Goal: Share content: Share content

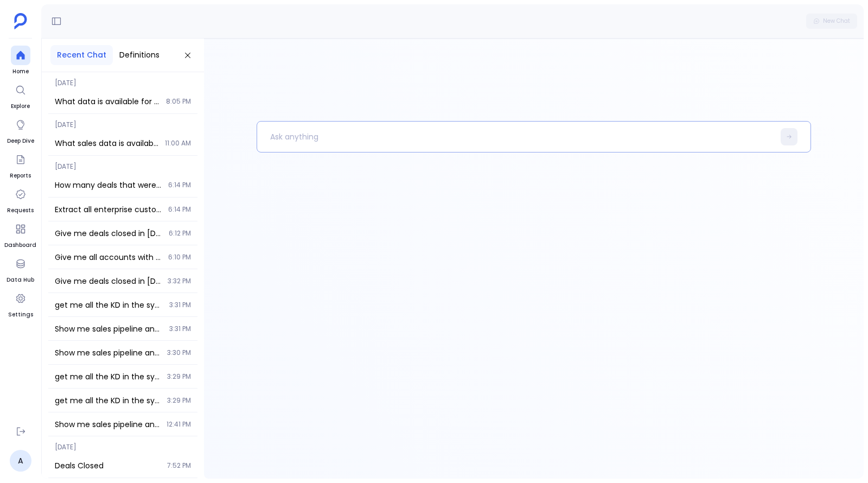
click at [321, 140] on p at bounding box center [515, 137] width 516 height 28
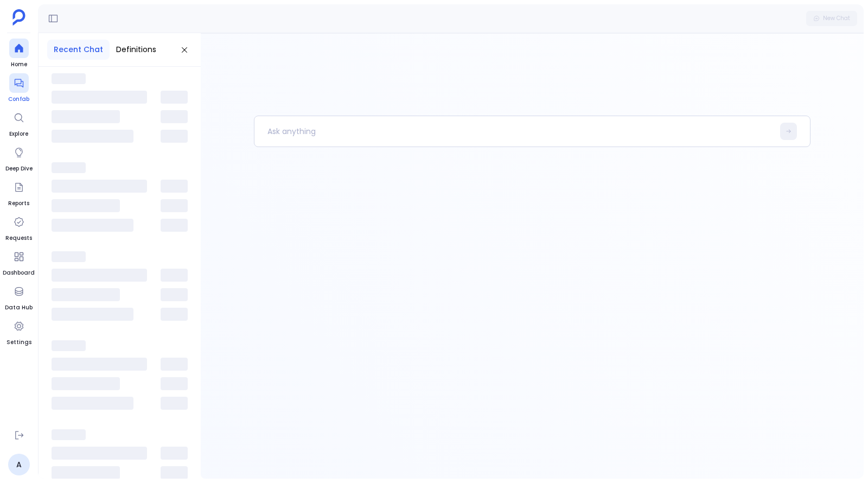
click at [17, 85] on icon at bounding box center [19, 83] width 11 height 11
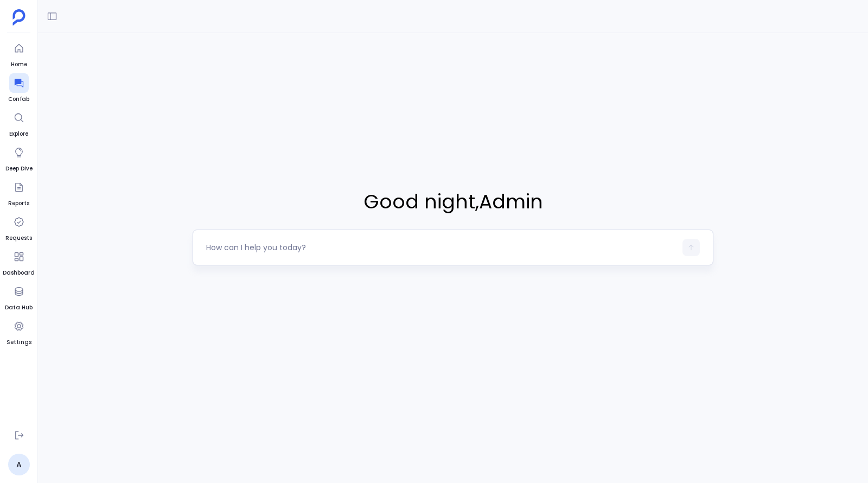
click at [373, 248] on textarea at bounding box center [441, 247] width 470 height 11
type textarea "what questions can I ask"
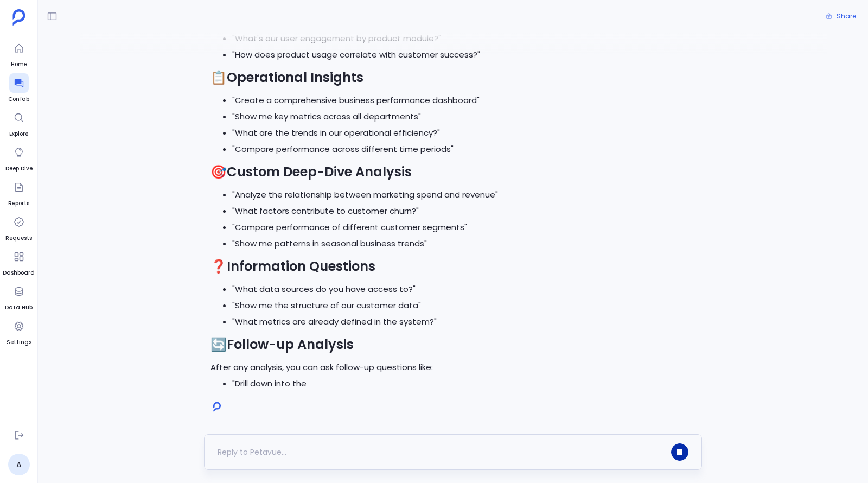
click at [678, 449] on button "button" at bounding box center [679, 451] width 17 height 17
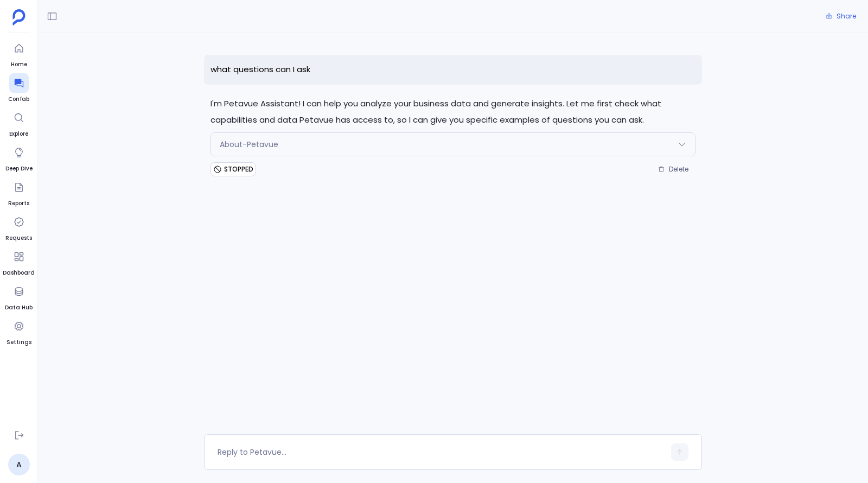
click at [532, 154] on div "About-Petavue" at bounding box center [453, 144] width 484 height 23
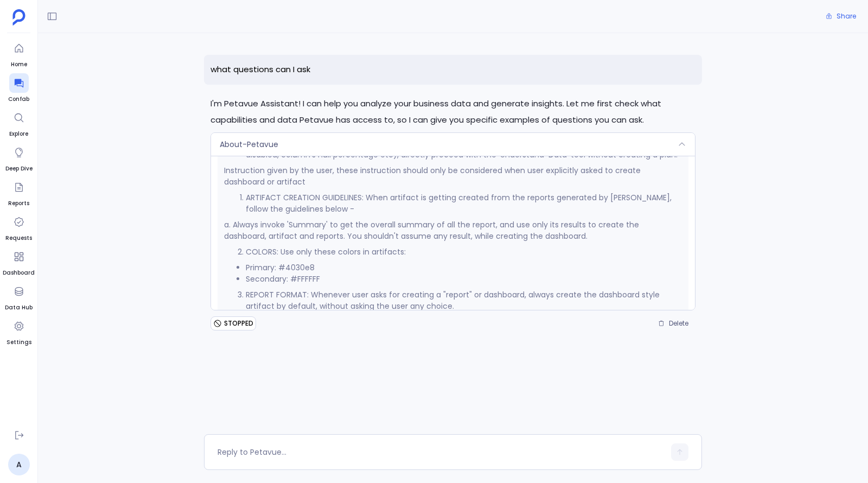
scroll to position [801, 0]
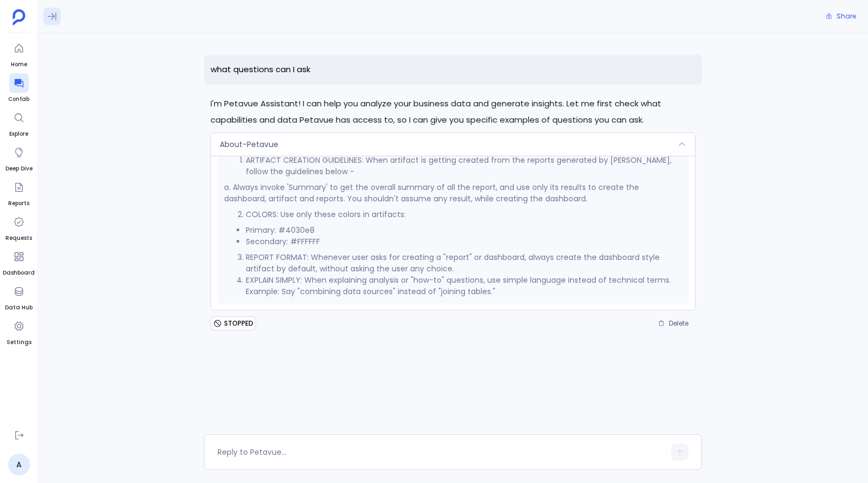
click at [51, 18] on icon at bounding box center [52, 16] width 11 height 11
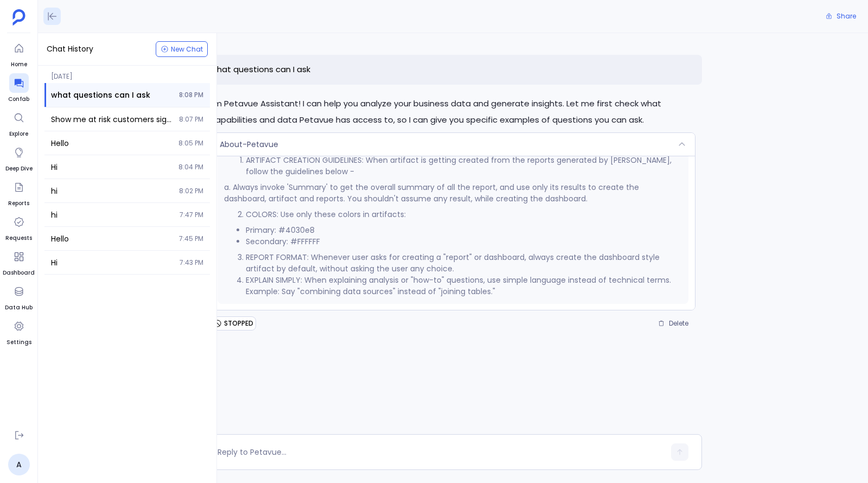
click at [56, 17] on icon at bounding box center [52, 16] width 11 height 11
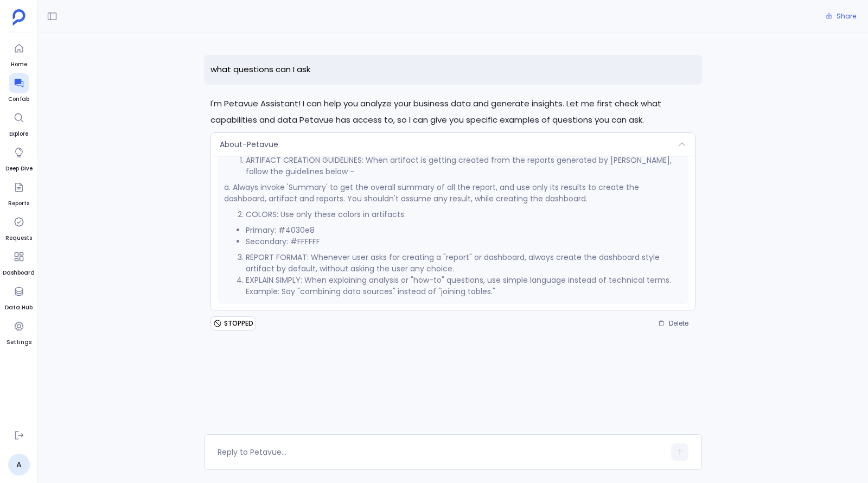
scroll to position [0, 0]
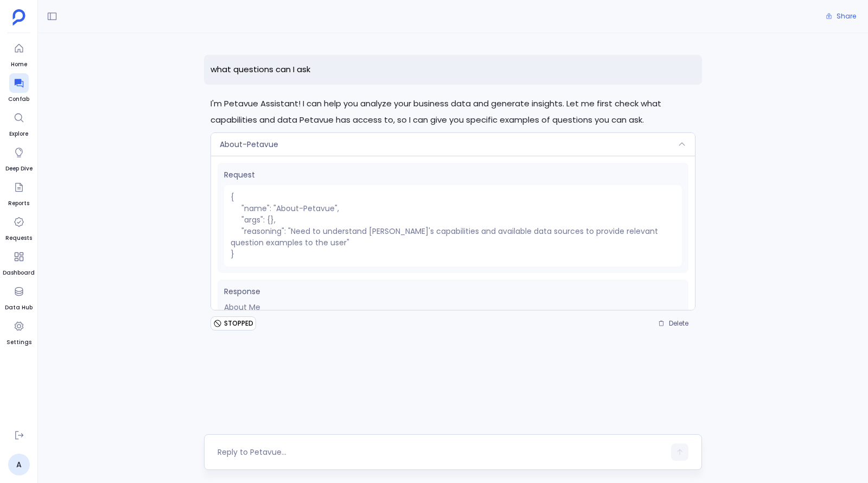
click at [602, 453] on textarea at bounding box center [441, 451] width 447 height 11
click at [847, 14] on span "Share" at bounding box center [846, 16] width 20 height 9
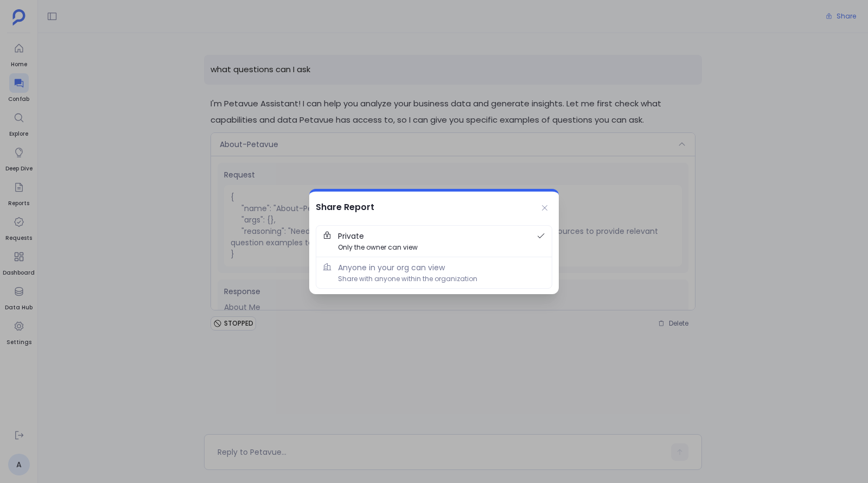
click at [499, 240] on span "Private Only the owner can view" at bounding box center [434, 241] width 192 height 22
click at [420, 239] on span "Private Only the owner can view" at bounding box center [434, 241] width 192 height 22
click at [384, 245] on span "Only the owner can view" at bounding box center [378, 247] width 80 height 10
click at [397, 276] on span "Share with anyone within the organization" at bounding box center [407, 278] width 139 height 10
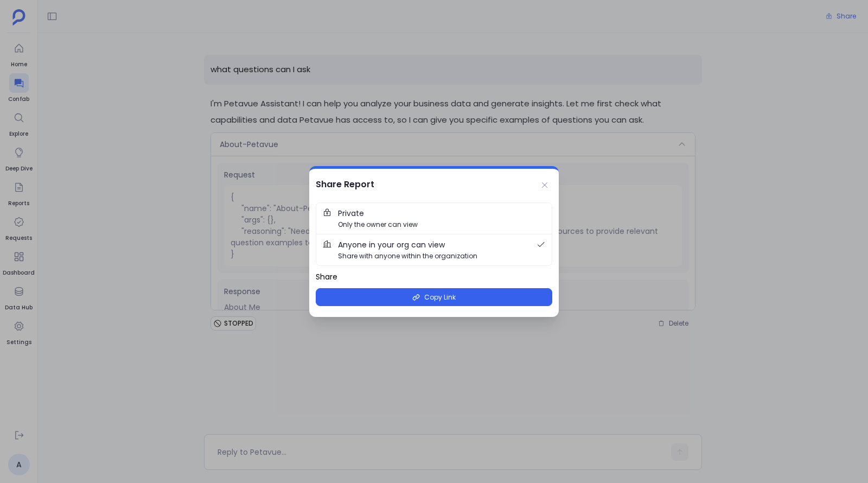
click at [371, 214] on span "Private Only the owner can view" at bounding box center [441, 218] width 207 height 22
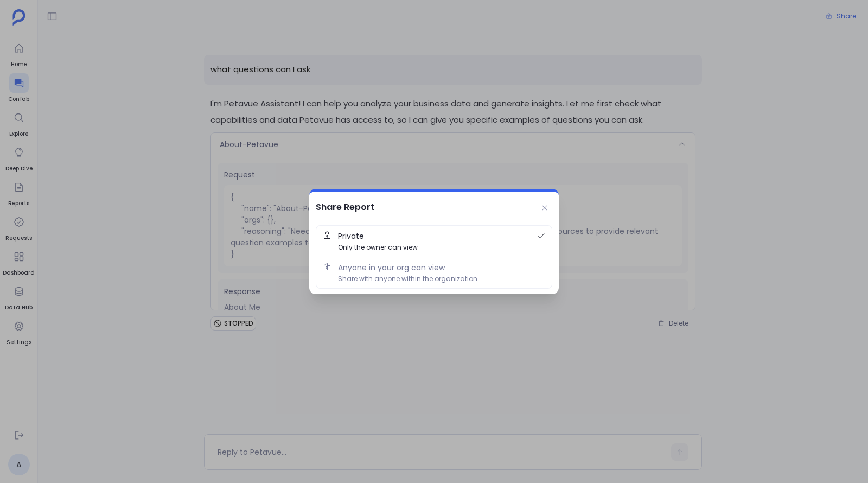
click at [388, 237] on span "Private Only the owner can view" at bounding box center [434, 241] width 192 height 22
click at [418, 242] on span "Private Only the owner can view" at bounding box center [434, 241] width 192 height 22
click at [475, 270] on span "Anyone in your org can view Share with anyone within the organization" at bounding box center [441, 272] width 207 height 22
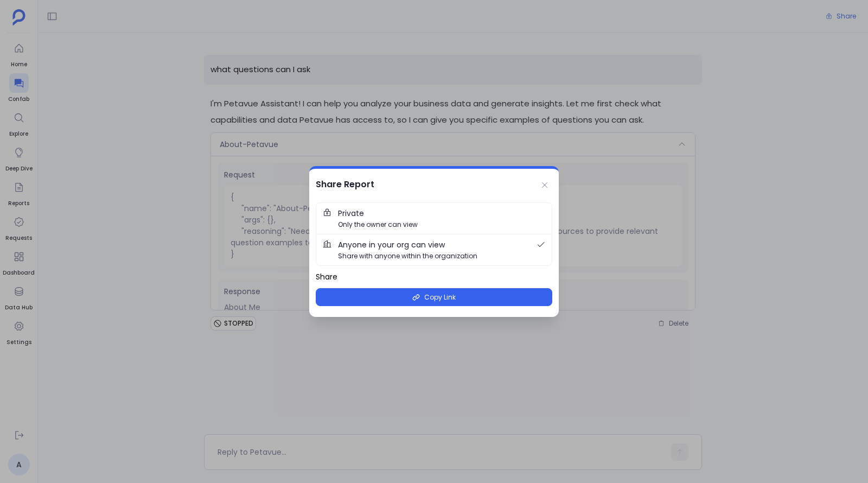
click at [435, 222] on span "Private Only the owner can view" at bounding box center [441, 218] width 207 height 22
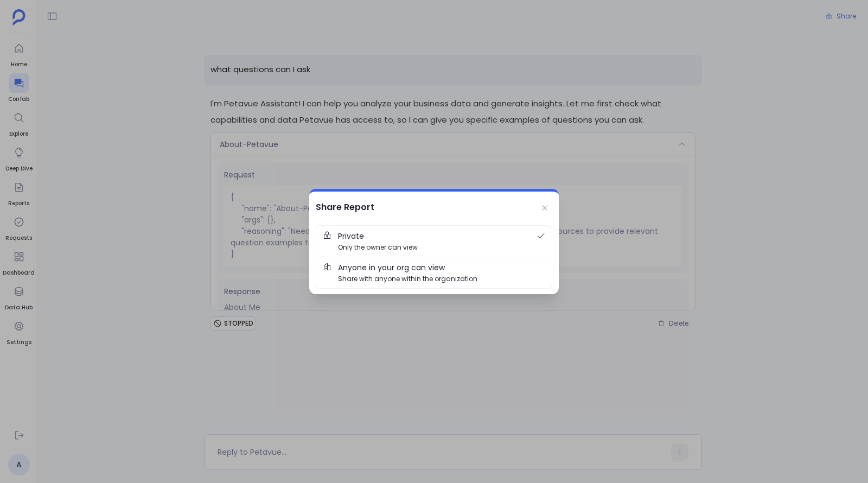
click at [442, 272] on span "Anyone in your org can view" at bounding box center [391, 267] width 107 height 12
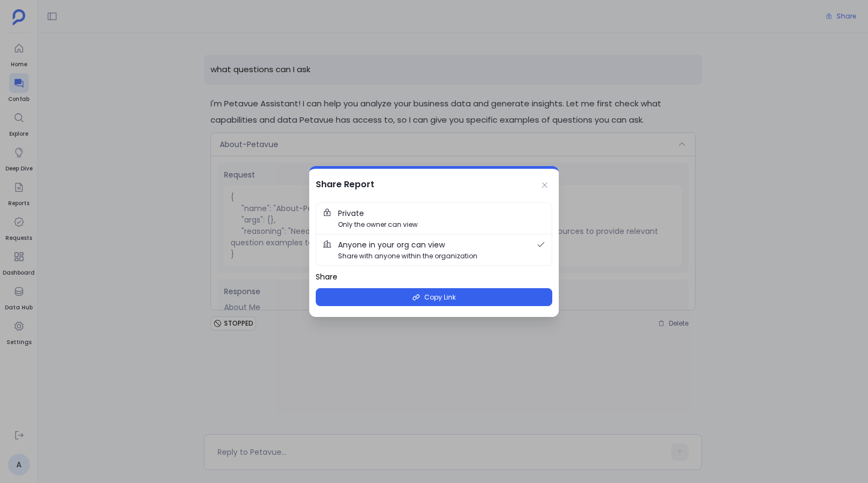
click at [404, 218] on span "Private Only the owner can view" at bounding box center [441, 218] width 207 height 22
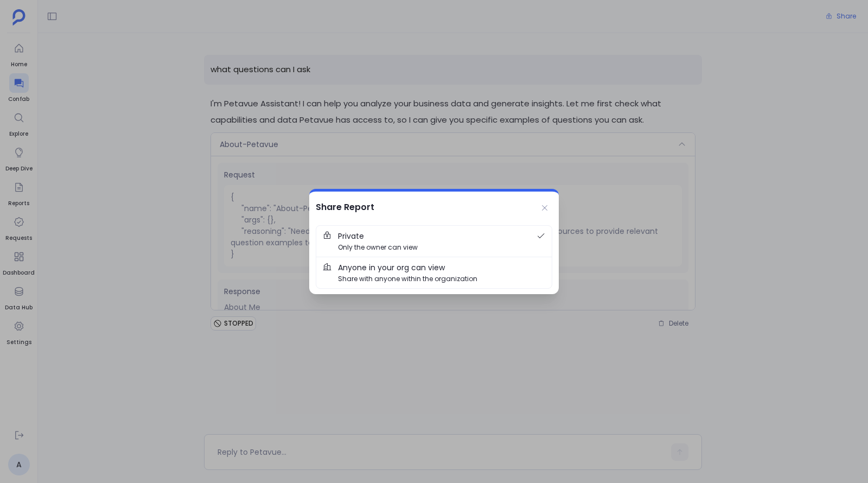
click at [443, 264] on span "Anyone in your org can view" at bounding box center [391, 267] width 107 height 12
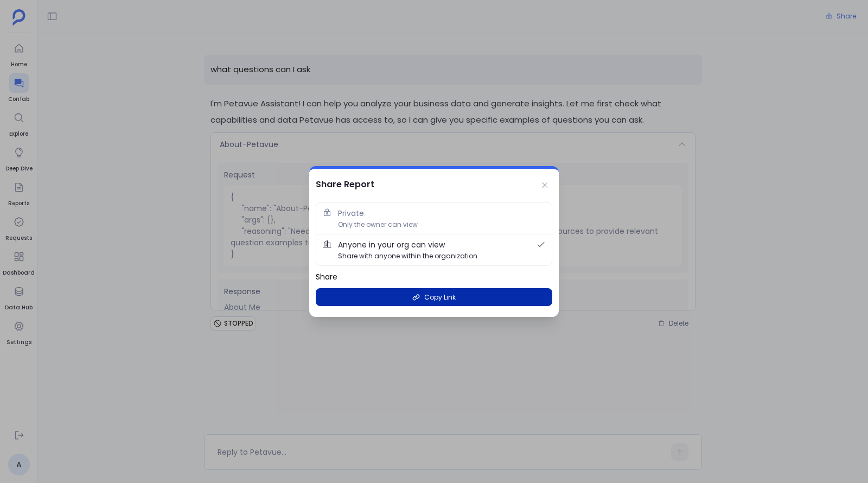
click at [445, 299] on span "Copy Link" at bounding box center [439, 297] width 31 height 10
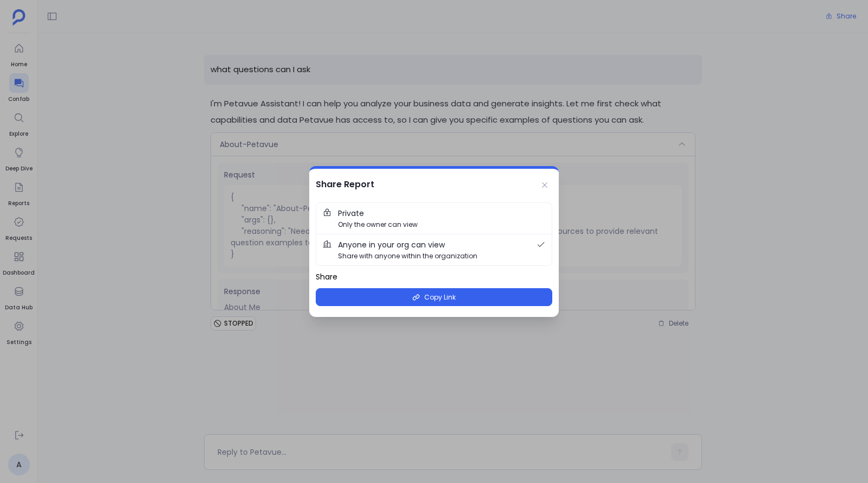
click at [439, 214] on span "Private Only the owner can view" at bounding box center [441, 218] width 207 height 22
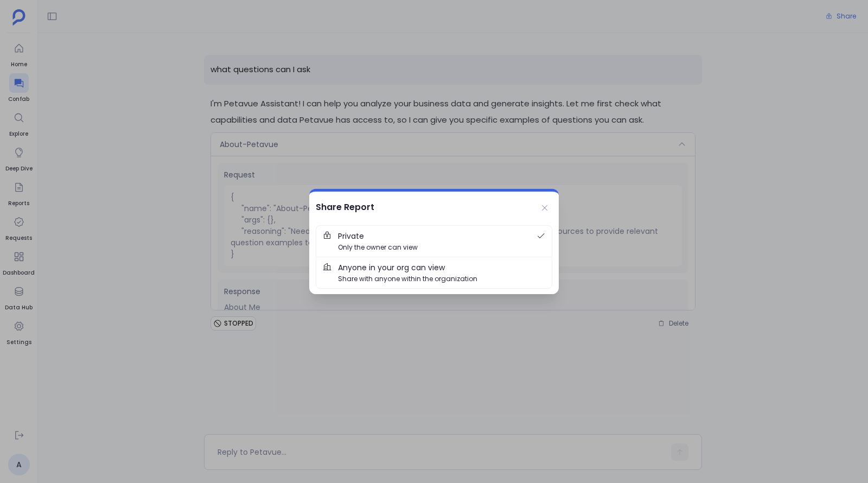
click at [514, 278] on span "Anyone in your org can view Share with anyone within the organization" at bounding box center [441, 272] width 207 height 22
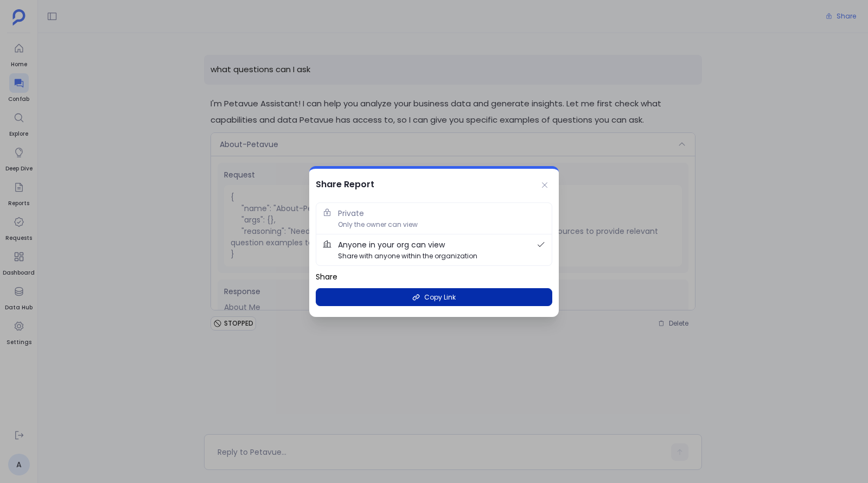
click at [467, 297] on button "Copy Link" at bounding box center [434, 297] width 237 height 18
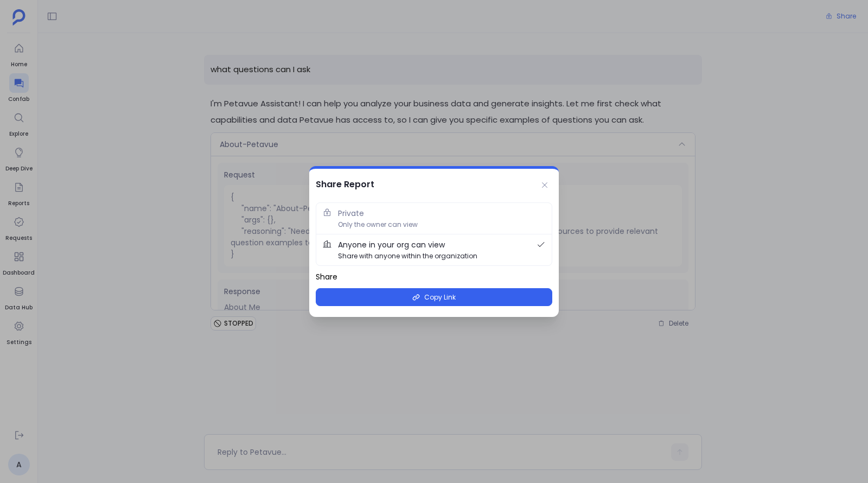
click at [163, 364] on div at bounding box center [434, 241] width 868 height 483
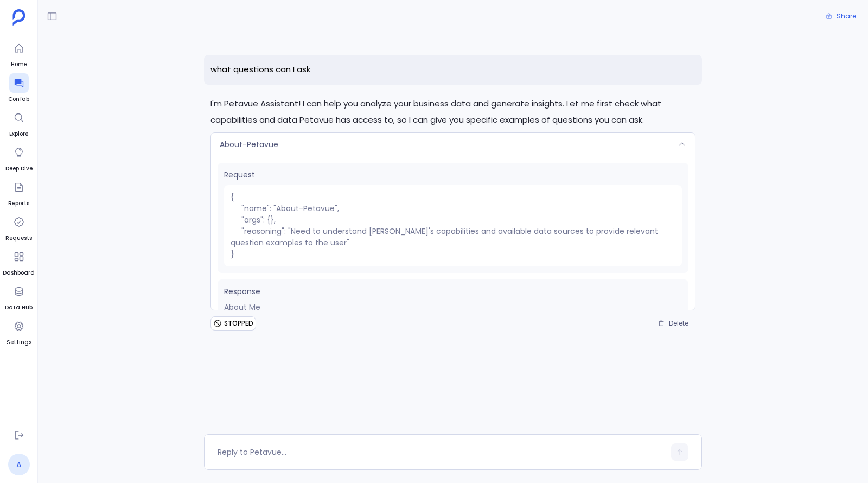
click at [20, 463] on link "A" at bounding box center [19, 464] width 22 height 22
